Goal: Communication & Community: Answer question/provide support

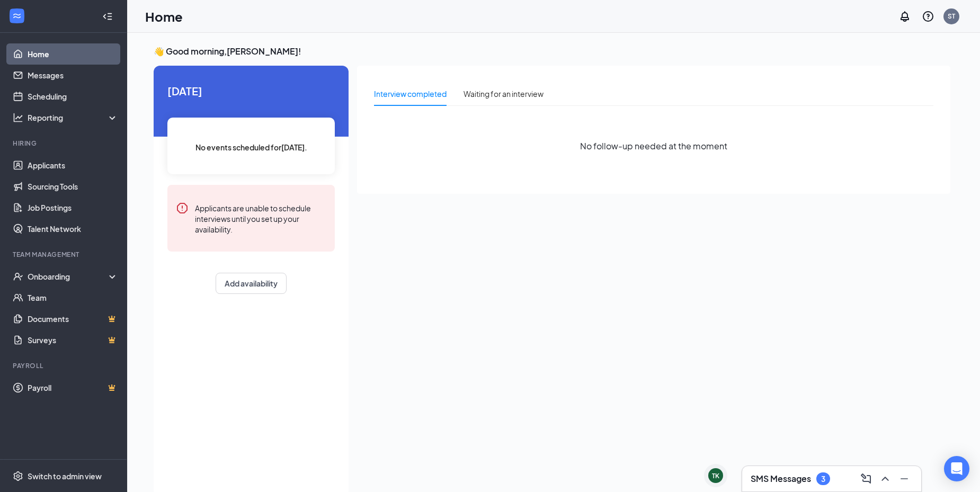
click at [793, 483] on h3 "SMS Messages" at bounding box center [781, 479] width 60 height 12
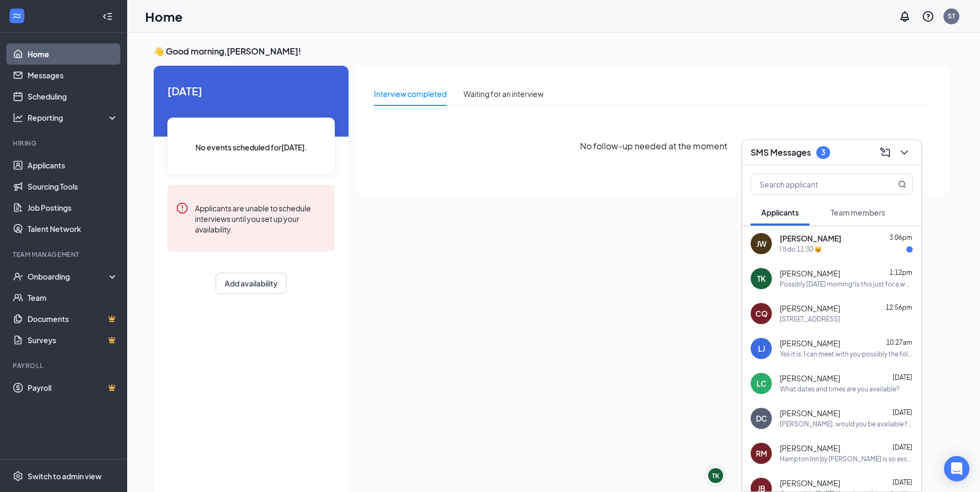
click at [854, 244] on div "[PERSON_NAME] 3:06pm I'll do 11:30 😸" at bounding box center [846, 244] width 133 height 21
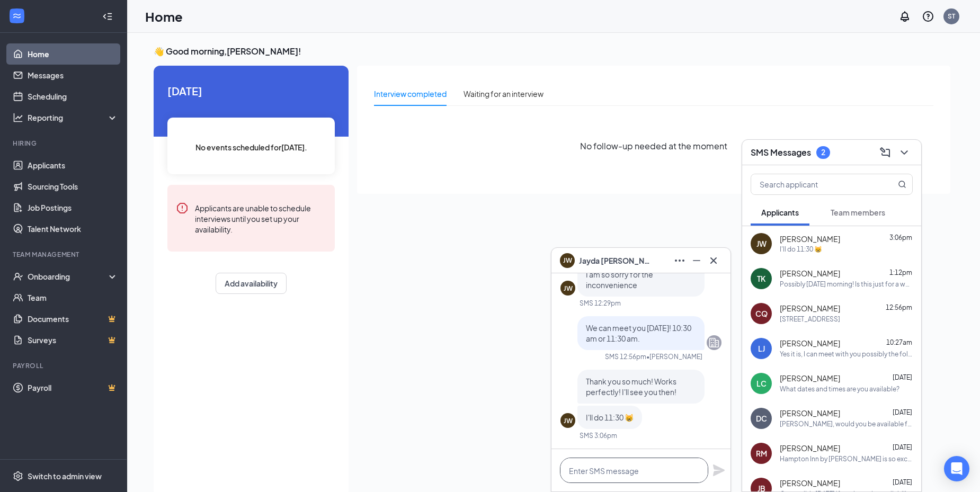
click at [661, 471] on textarea at bounding box center [634, 470] width 148 height 25
type textarea "P"
type textarea "Perfect, we will see you then."
click at [724, 472] on icon "Plane" at bounding box center [719, 470] width 13 height 13
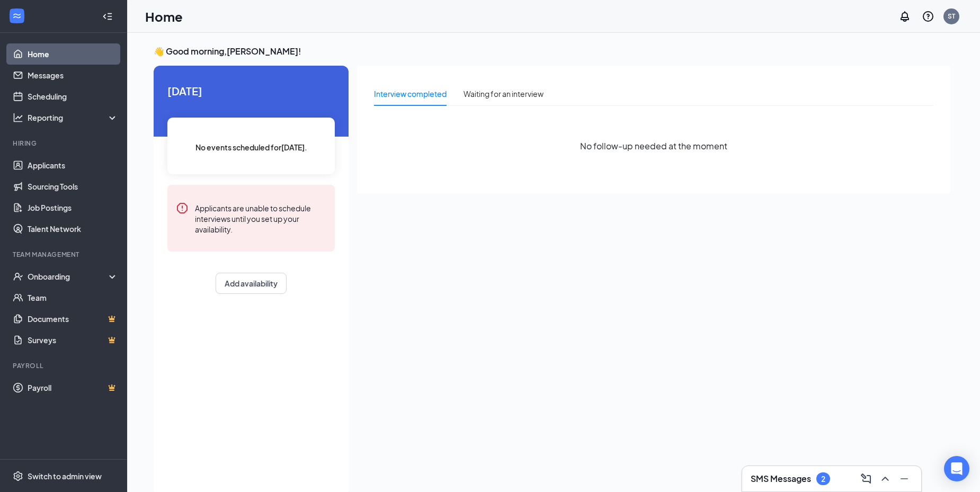
click at [767, 478] on h3 "SMS Messages" at bounding box center [781, 479] width 60 height 12
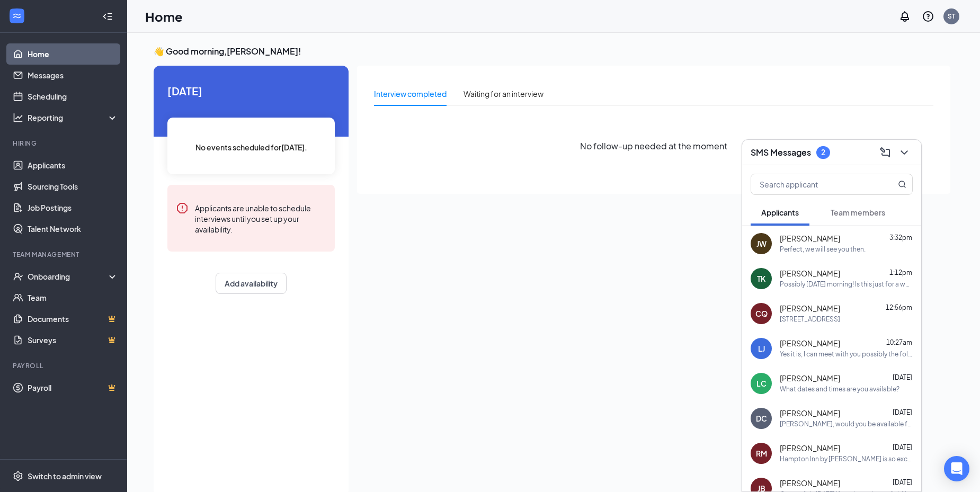
click at [905, 155] on icon "ChevronDown" at bounding box center [904, 152] width 13 height 13
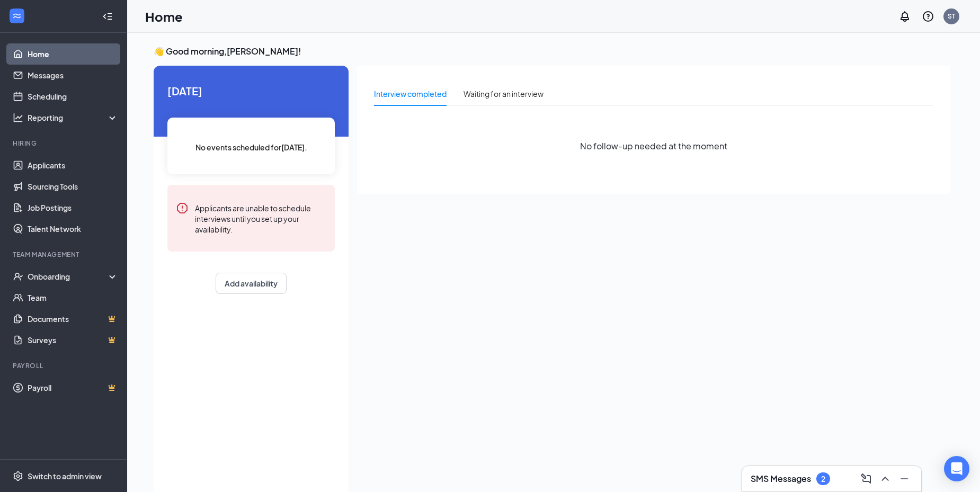
click at [458, 255] on div "Interview completed Waiting for an interview No follow-up needed at the moment" at bounding box center [654, 278] width 594 height 424
